Goal: Find specific page/section: Find specific page/section

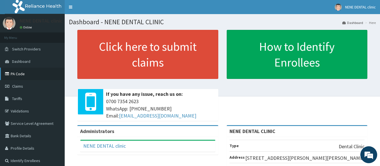
click at [24, 75] on link "PA Code" at bounding box center [32, 74] width 65 height 12
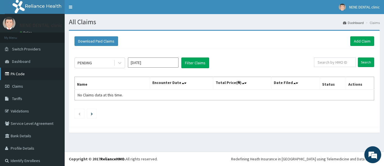
click at [21, 75] on link "PA Code" at bounding box center [32, 74] width 65 height 12
